Goal: Transaction & Acquisition: Purchase product/service

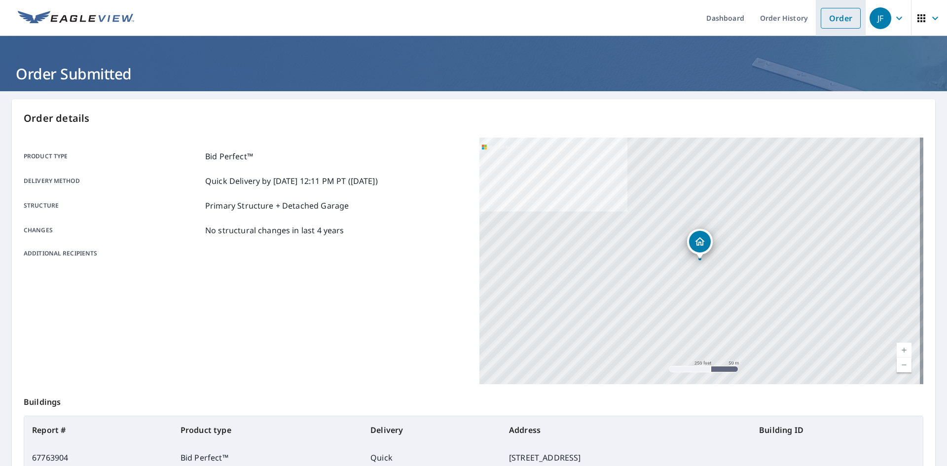
click at [846, 19] on link "Order" at bounding box center [841, 18] width 40 height 21
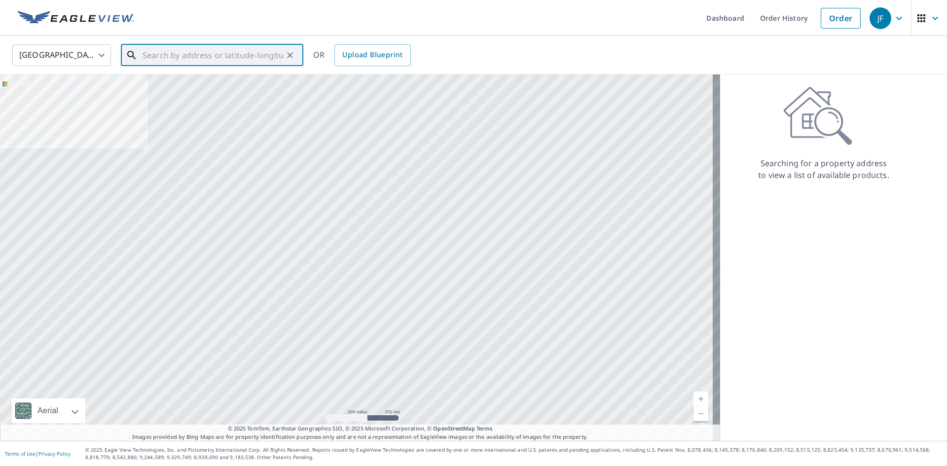
paste input "[STREET_ADDRESS]"
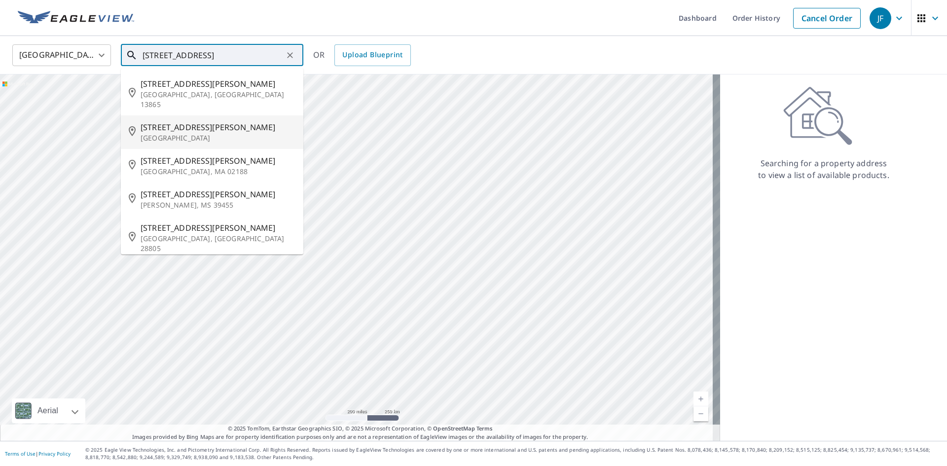
click at [185, 133] on p "[GEOGRAPHIC_DATA]" at bounding box center [218, 138] width 155 height 10
type input "[STREET_ADDRESS][PERSON_NAME]"
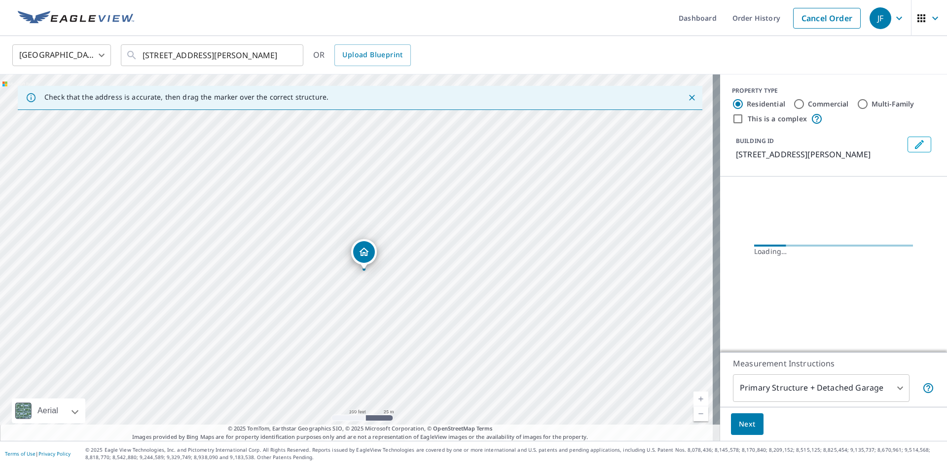
click at [370, 255] on icon "Dropped pin, building 1, Residential property, 40 Bell Rd Boonton, NJ 07005" at bounding box center [364, 252] width 12 height 12
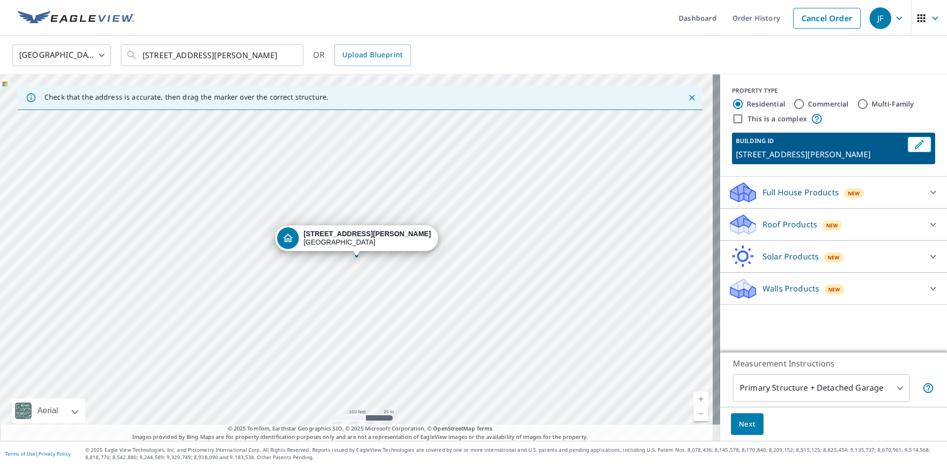
click at [929, 219] on icon at bounding box center [933, 225] width 12 height 12
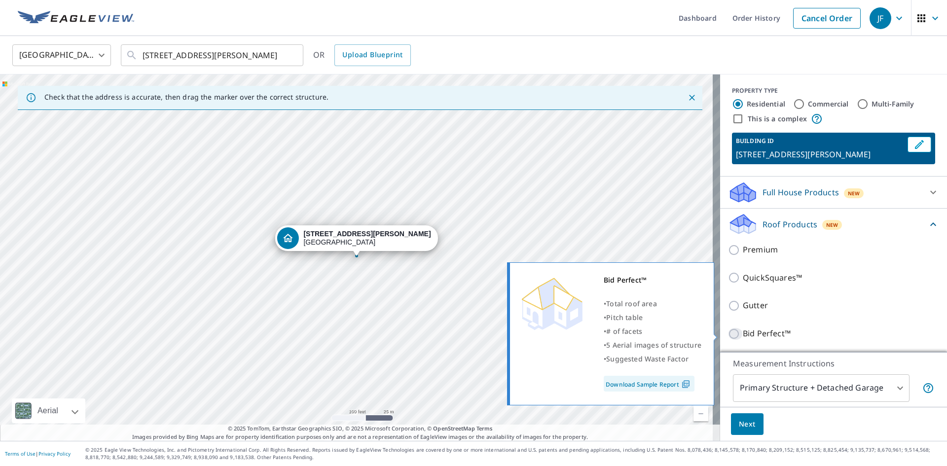
click at [728, 335] on input "Bid Perfect™" at bounding box center [735, 334] width 15 height 12
checkbox input "true"
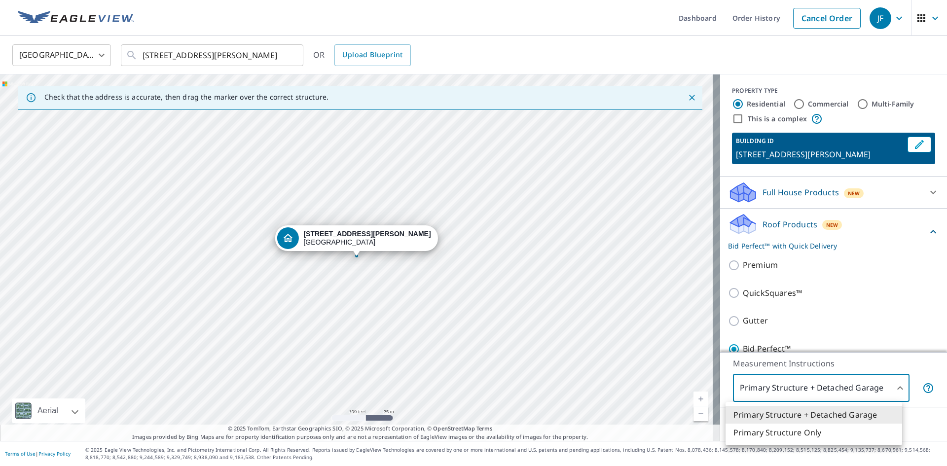
click at [895, 386] on body "JF JF Dashboard Order History Cancel Order JF [GEOGRAPHIC_DATA] [GEOGRAPHIC_DAT…" at bounding box center [473, 233] width 947 height 466
click at [815, 428] on li "Primary Structure Only" at bounding box center [814, 433] width 177 height 18
type input "2"
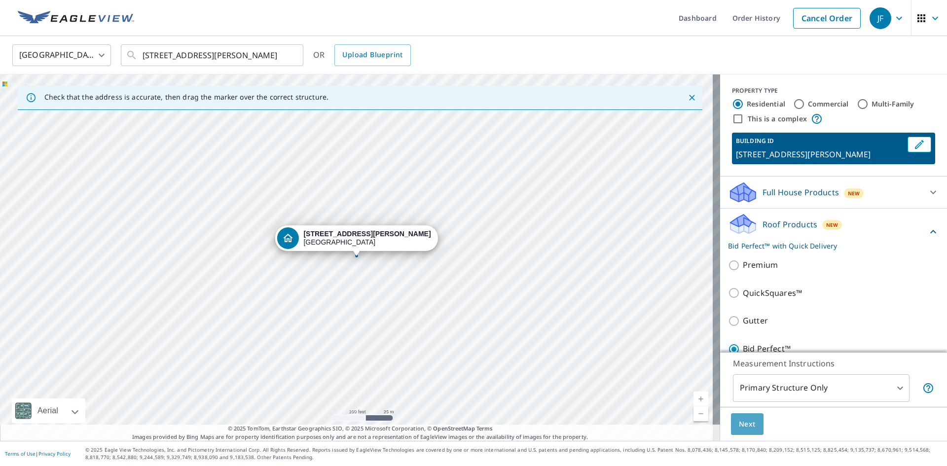
click at [754, 429] on button "Next" at bounding box center [747, 424] width 33 height 22
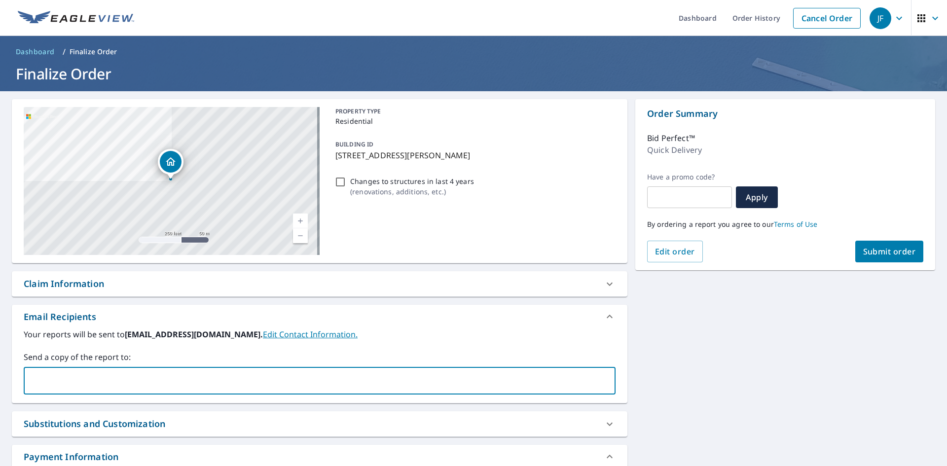
click at [302, 383] on input "text" at bounding box center [312, 380] width 568 height 19
paste input "[EMAIL_ADDRESS][DOMAIN_NAME]"
type input "[EMAIL_ADDRESS][DOMAIN_NAME]"
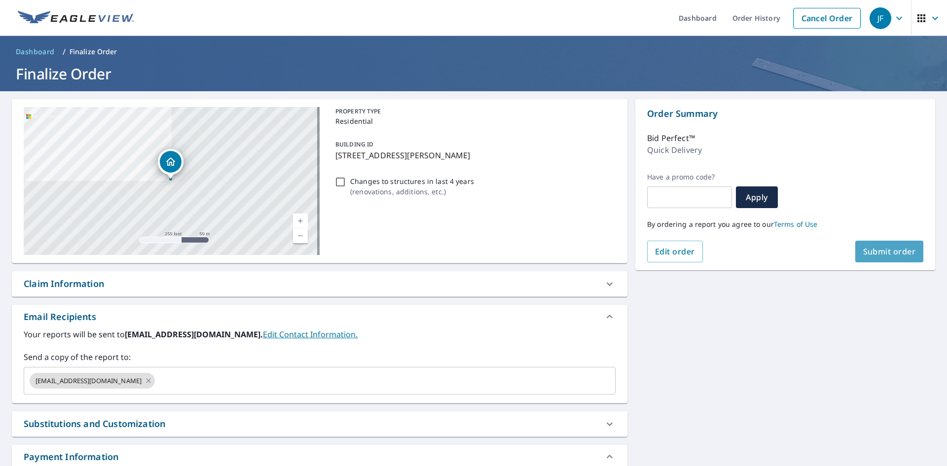
click at [865, 246] on span "Submit order" at bounding box center [889, 251] width 53 height 11
